Goal: Information Seeking & Learning: Learn about a topic

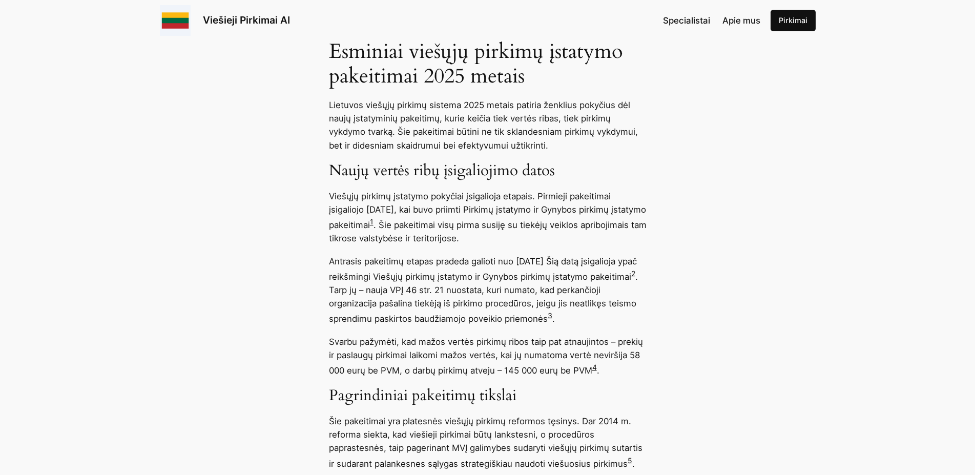
scroll to position [679, 0]
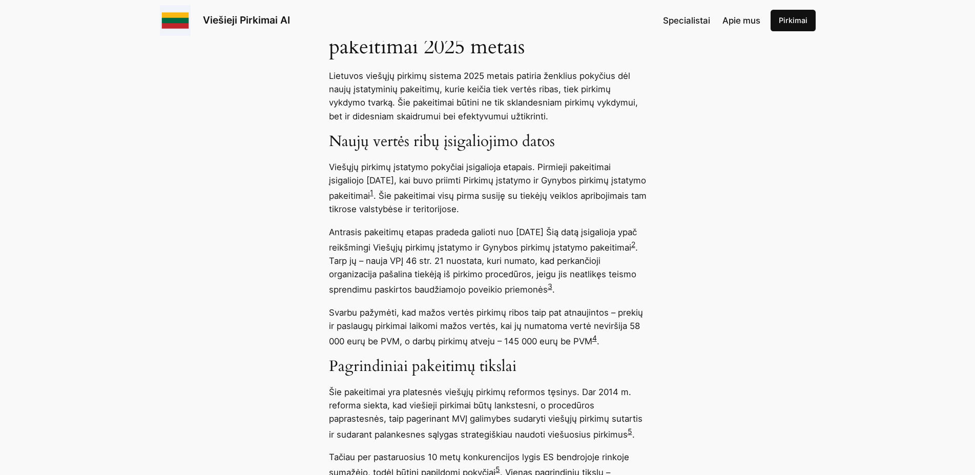
click at [642, 328] on p "Svarbu pažymėti, kad mažos vertės pirkimų ribos taip pat atnaujintos – prekių i…" at bounding box center [488, 327] width 318 height 42
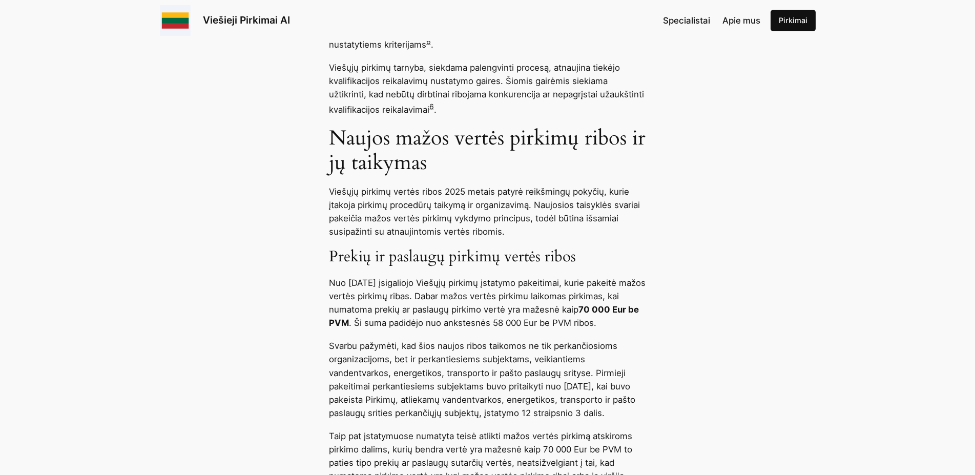
scroll to position [1672, 0]
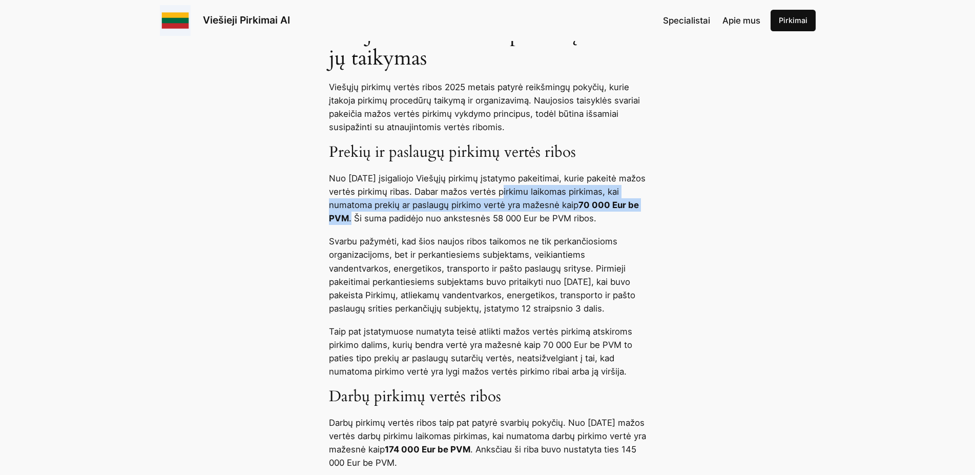
drag, startPoint x: 503, startPoint y: 188, endPoint x: 400, endPoint y: 214, distance: 106.7
click at [400, 214] on p "Nuo [DATE] įsigaliojo Viešųjų pirkimų įstatymo pakeitimai, kurie pakeitė mažos …" at bounding box center [488, 198] width 318 height 53
copy p "mažos vertės pirkimu laikomas pirkimas, kai numatoma prekių ar paslaugų pirkimo…"
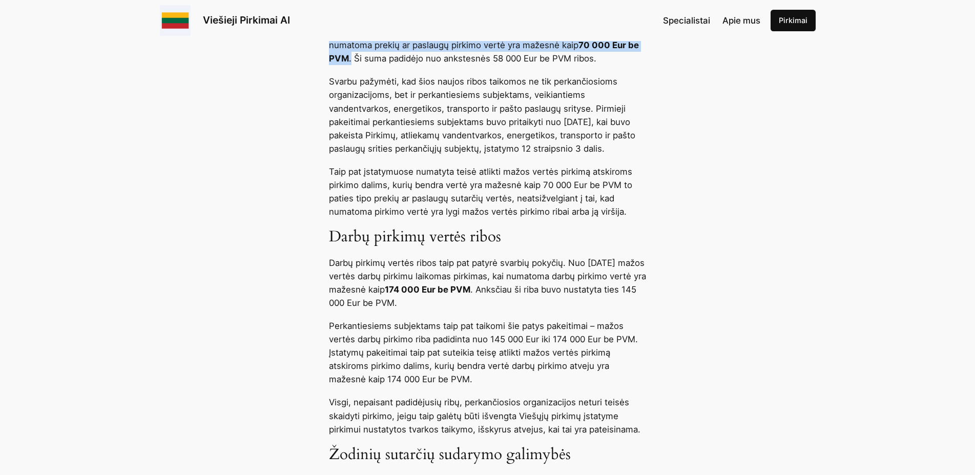
scroll to position [1881, 0]
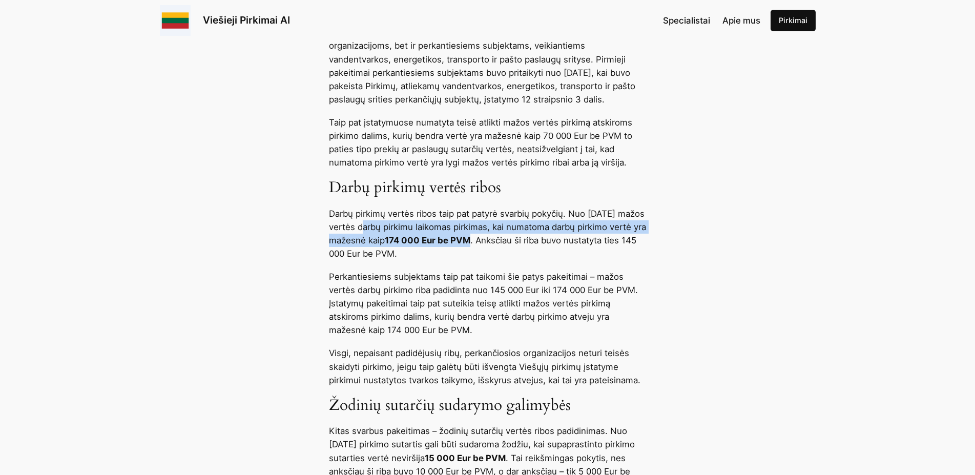
drag, startPoint x: 382, startPoint y: 237, endPoint x: 569, endPoint y: 250, distance: 187.4
click at [569, 250] on p "Darbų pirkimų vertės ribos taip pat patyrė svarbių pokyčių. Nuo [DATE] mažos ve…" at bounding box center [488, 233] width 318 height 53
copy p "mažos vertės darbų pirkimu laikomas pirkimas, kai numatoma darbų pirkimo vertė …"
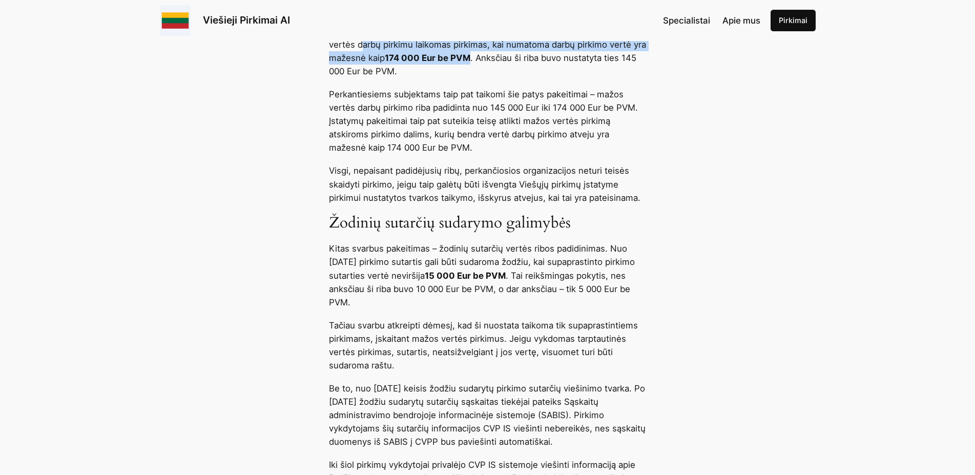
scroll to position [2090, 0]
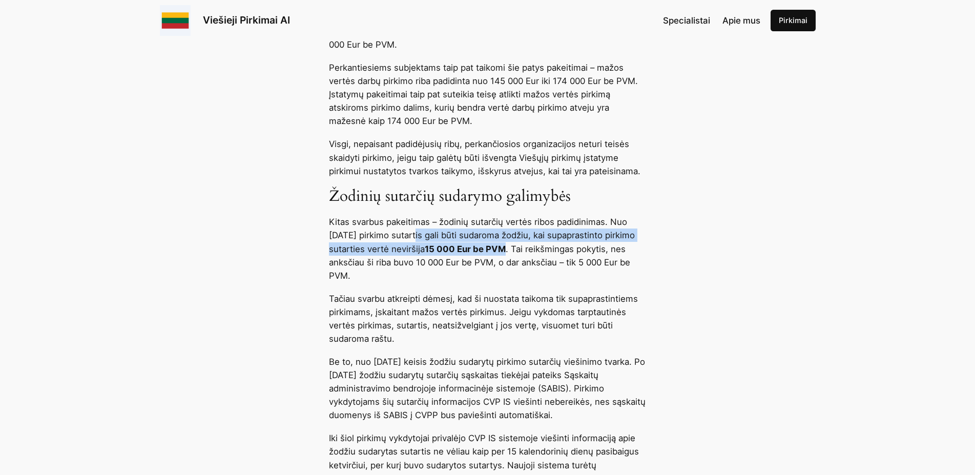
drag, startPoint x: 418, startPoint y: 244, endPoint x: 597, endPoint y: 260, distance: 180.0
click at [597, 260] on p "Kitas svarbus pakeitimas – žodinių sutarčių vertės ribos padidinimas. Nuo [DATE…" at bounding box center [488, 248] width 318 height 67
copy p "pirkimo sutartis gali būti sudaroma žodžiu, kai supaprastinto pirkimo sutarties…"
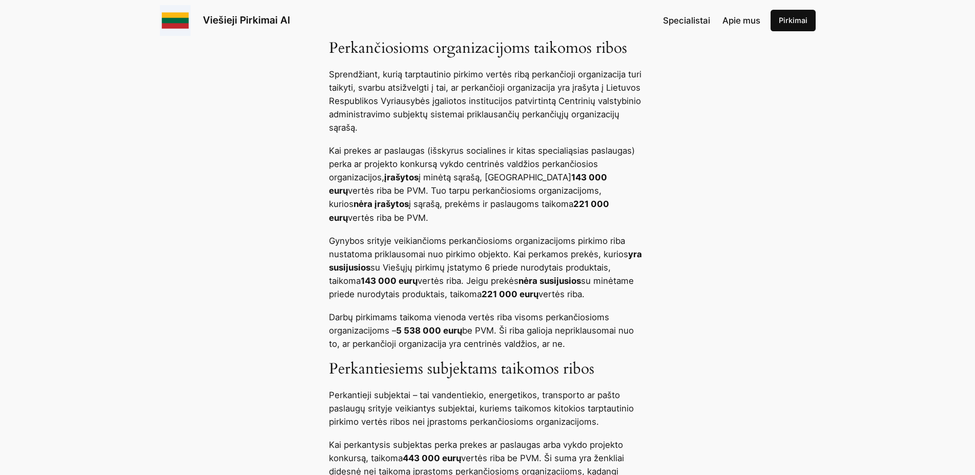
scroll to position [2717, 0]
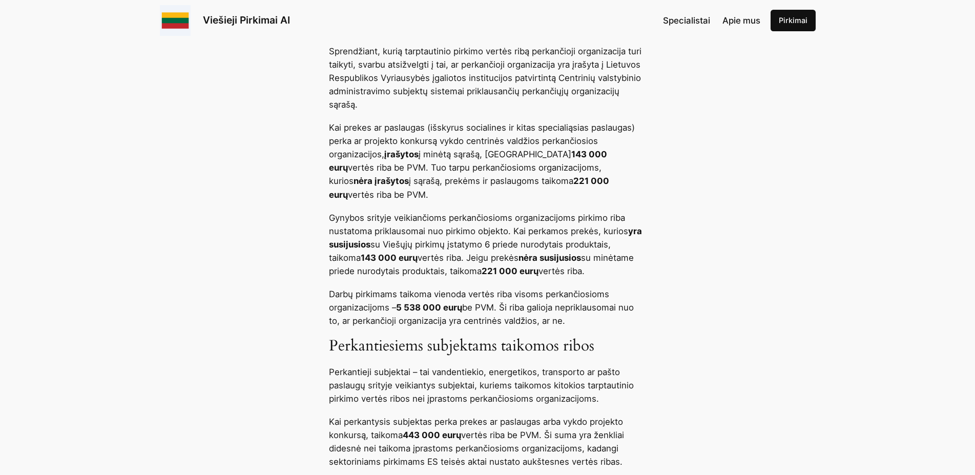
click at [606, 201] on p "Kai prekes ar paslaugas (išskyrus socialines ir kitas specialiąsias paslaugas) …" at bounding box center [488, 161] width 318 height 80
drag, startPoint x: 329, startPoint y: 147, endPoint x: 616, endPoint y: 200, distance: 291.7
click at [616, 200] on p "Kai prekes ar paslaugas (išskyrus socialines ir kitas specialiąsias paslaugas) …" at bounding box center [488, 161] width 318 height 80
copy p "Kai prekes ar paslaugas (išskyrus socialines ir kitas specialiąsias paslaugas) …"
click at [396, 111] on p "Sprendžiant, kurią tarptautinio pirkimo vertės ribą perkančioji organizacija tu…" at bounding box center [488, 78] width 318 height 67
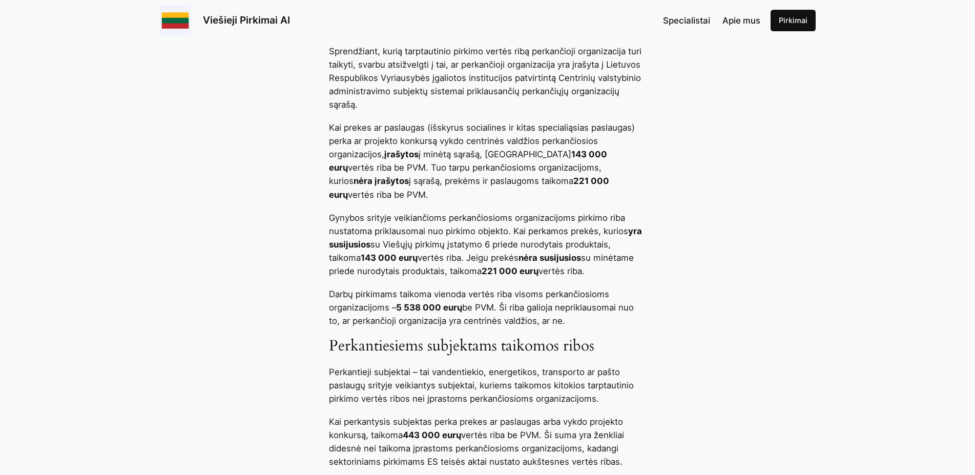
drag, startPoint x: 334, startPoint y: 301, endPoint x: 574, endPoint y: 327, distance: 242.2
click at [574, 327] on p "Darbų pirkimams taikoma vienoda vertės riba visoms perkančiosioms organizacijom…" at bounding box center [488, 307] width 318 height 40
copy p "arbų pirkimams taikoma vienoda vertės riba visoms perkančiosioms organizacijoms…"
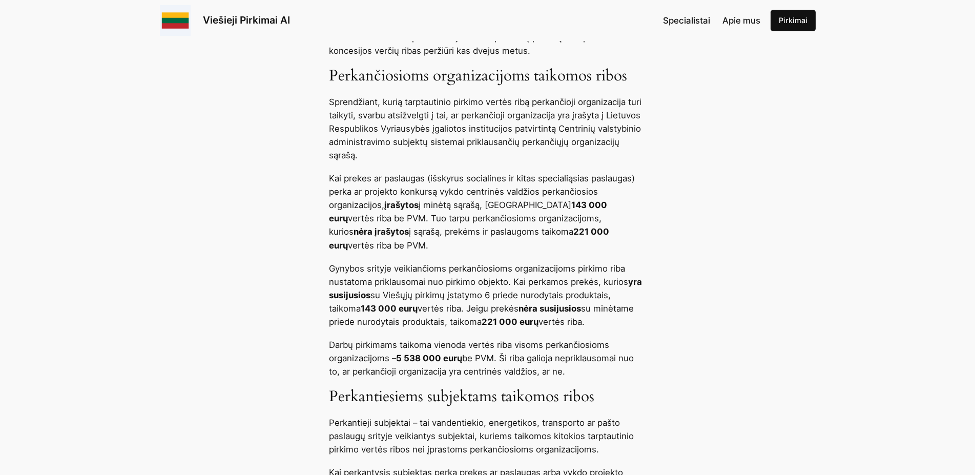
scroll to position [2665, 0]
drag, startPoint x: 406, startPoint y: 126, endPoint x: 512, endPoint y: 123, distance: 106.6
click at [512, 123] on p "Sprendžiant, kurią tarptautinio pirkimo vertės ribą perkančioji organizacija tu…" at bounding box center [488, 130] width 318 height 67
copy p "tarptautinio pirkimo vertės"
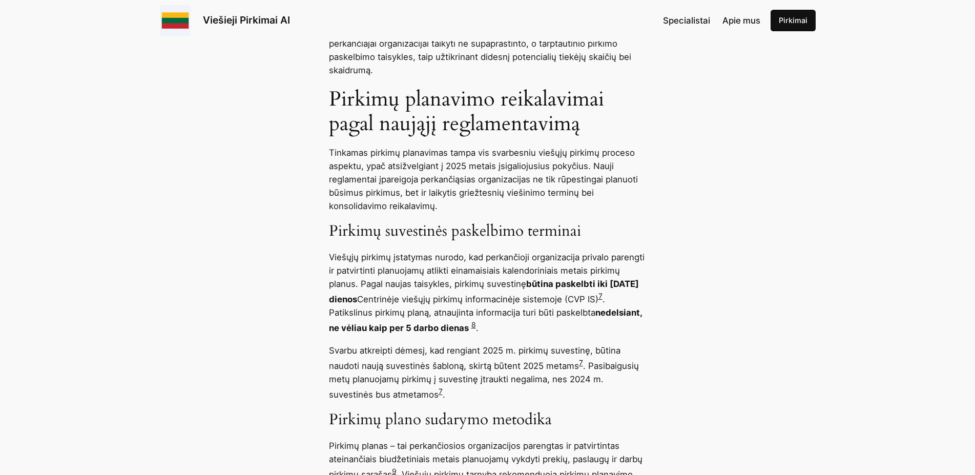
scroll to position [3658, 0]
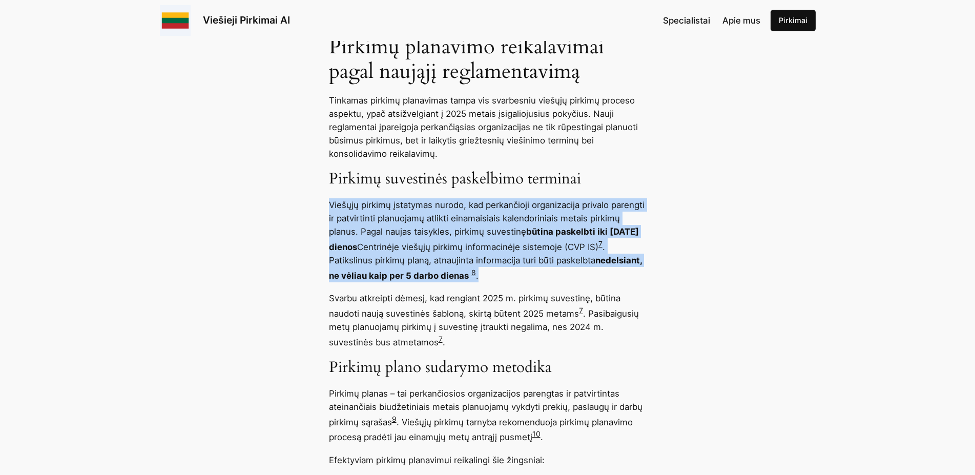
drag, startPoint x: 327, startPoint y: 214, endPoint x: 468, endPoint y: 249, distance: 145.1
copy p "Viešųjų pirkimų įstatymas nurodo, kad perkančioji organizacija privalo parengti…"
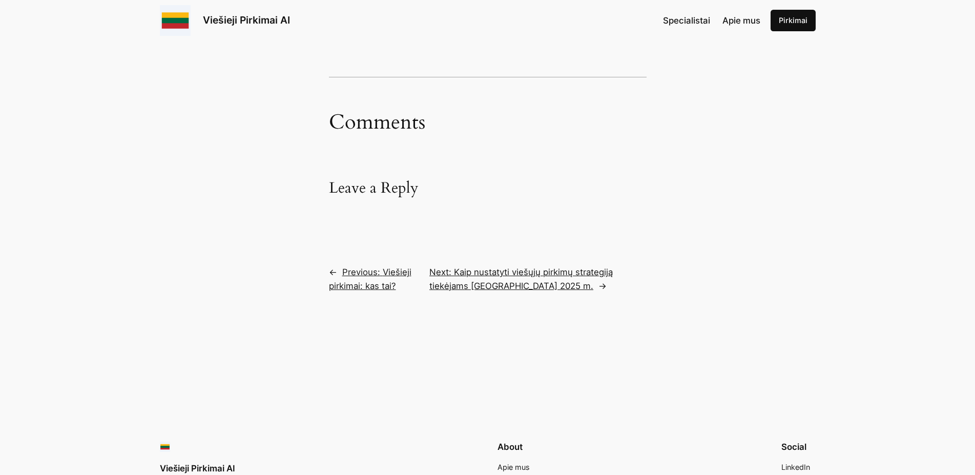
scroll to position [6167, 0]
